Goal: Task Accomplishment & Management: Use online tool/utility

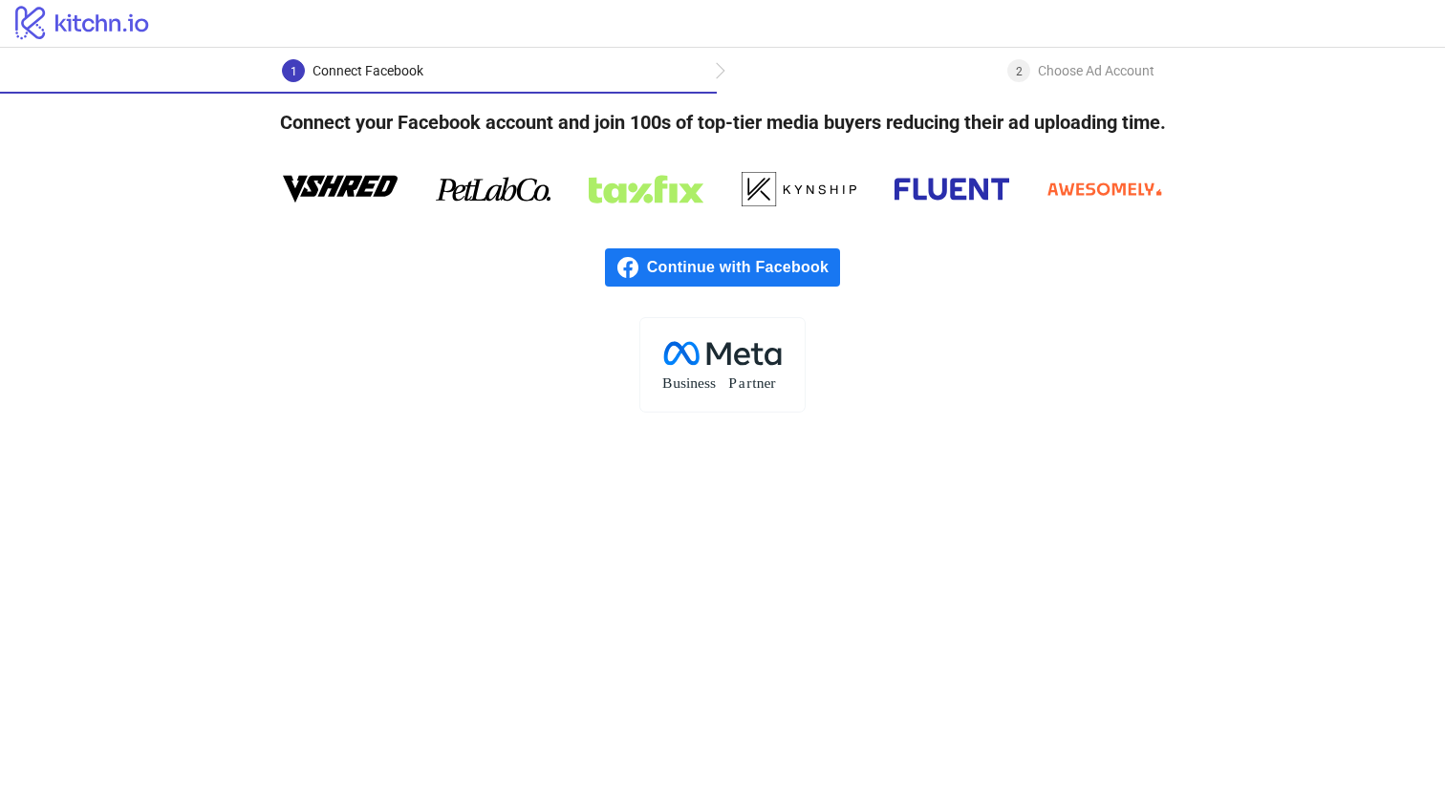
click at [668, 265] on span "Continue with Facebook" at bounding box center [743, 267] width 193 height 38
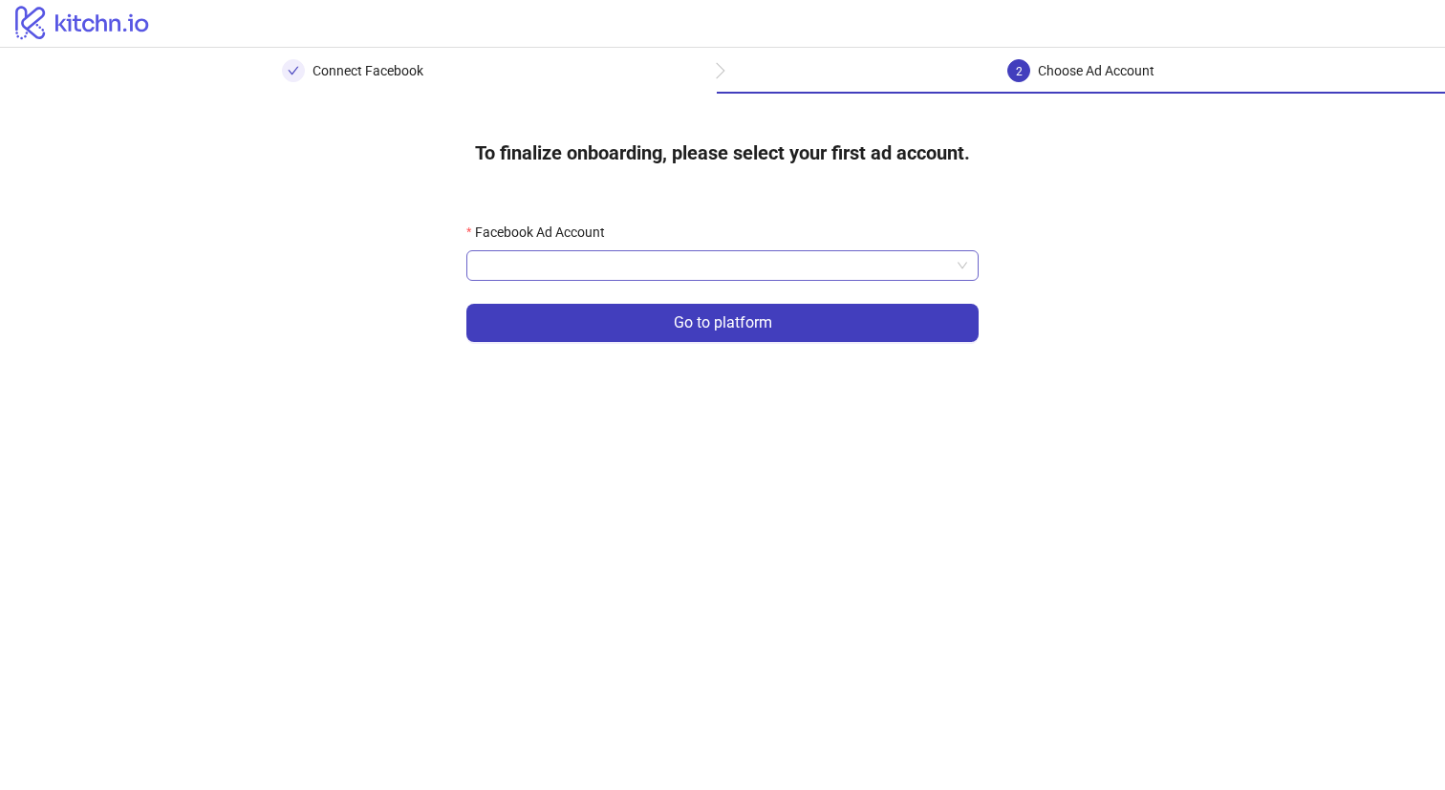
click at [584, 268] on input "Facebook Ad Account" at bounding box center [714, 265] width 472 height 29
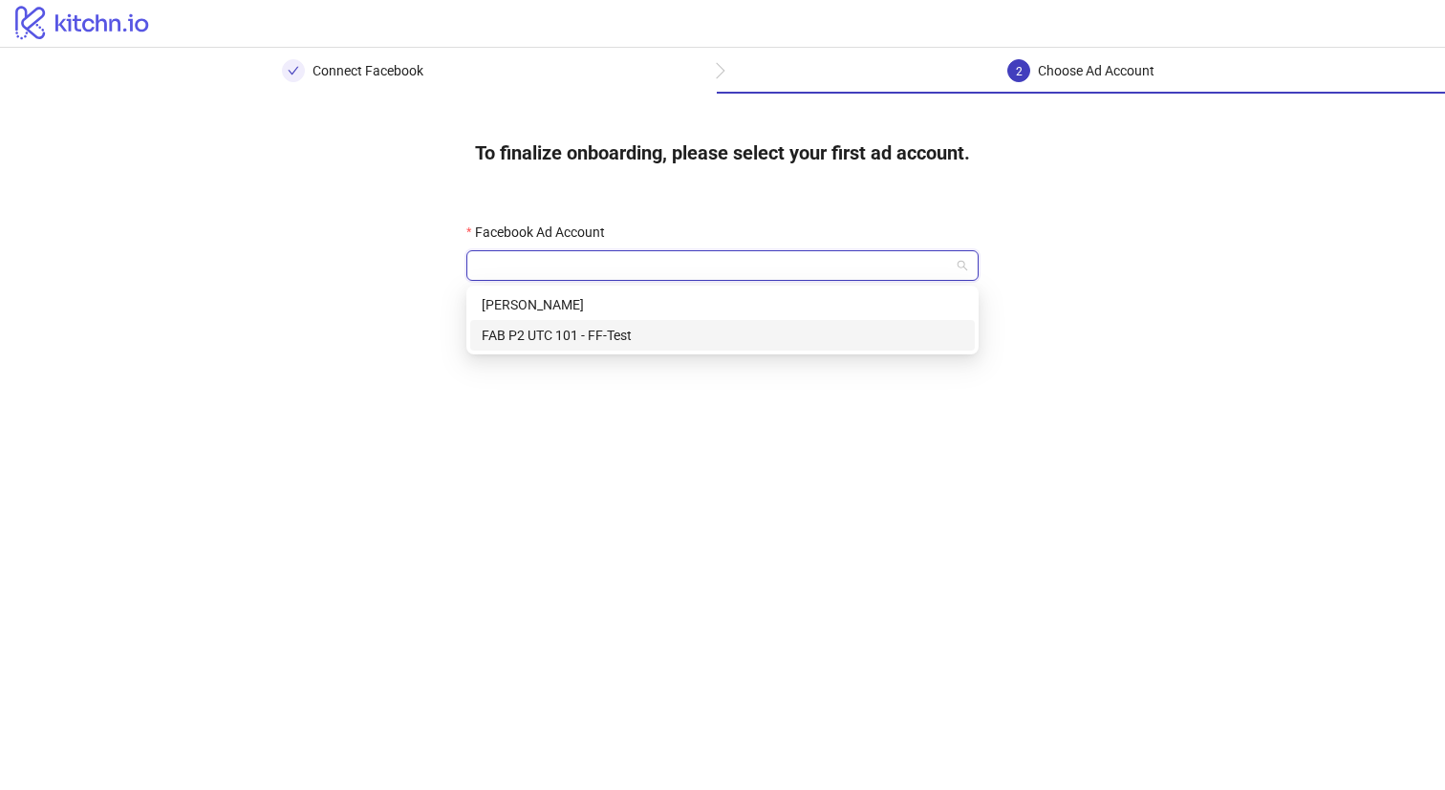
click at [547, 332] on div "FAB P2 UTC 101 - FF-Test" at bounding box center [723, 335] width 482 height 21
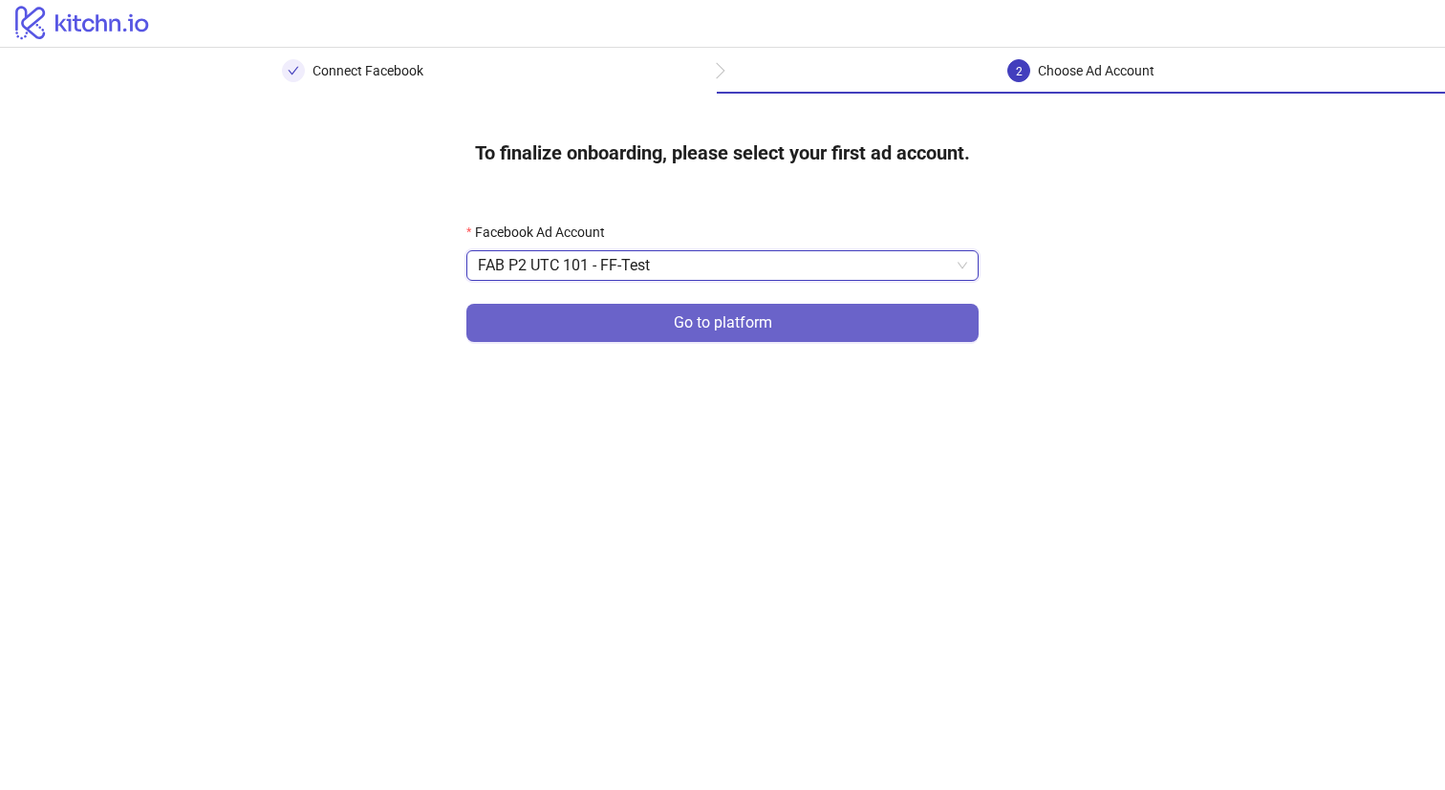
click at [634, 317] on button "Go to platform" at bounding box center [722, 323] width 512 height 38
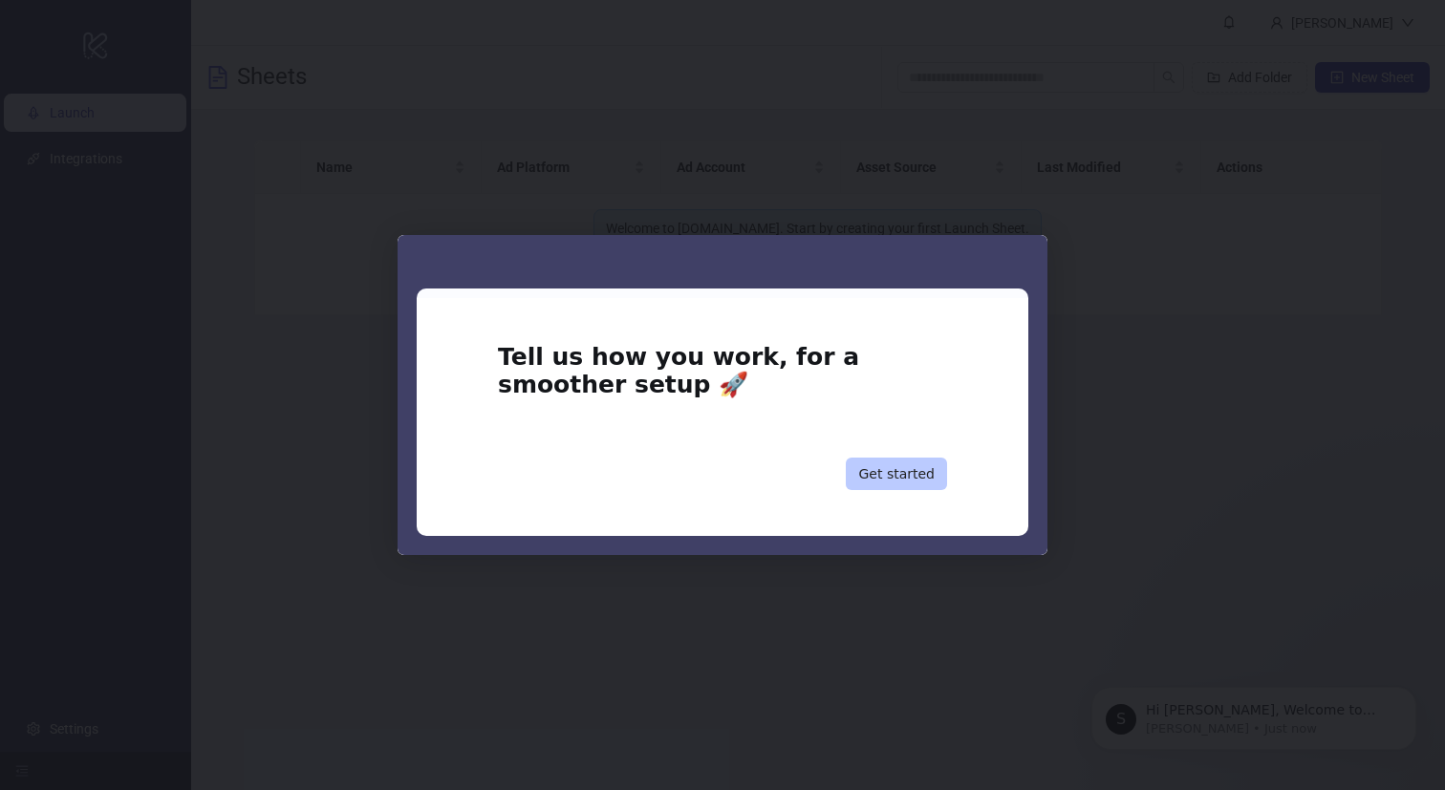
click at [895, 475] on button "Get started" at bounding box center [896, 474] width 101 height 32
